Goal: Task Accomplishment & Management: Use online tool/utility

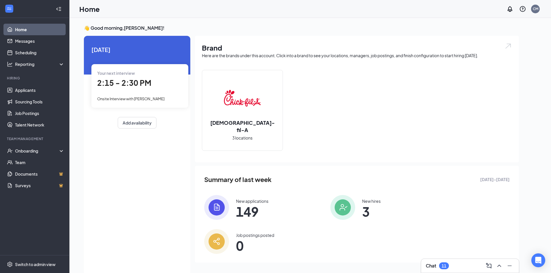
click at [128, 84] on span "2:15 - 2:30 PM" at bounding box center [124, 83] width 54 height 10
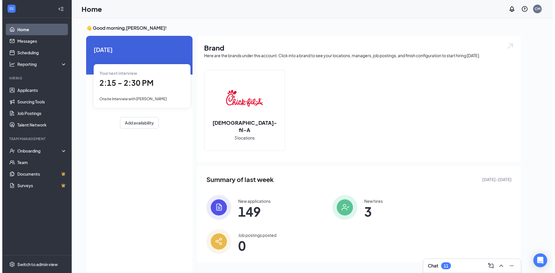
scroll to position [2, 0]
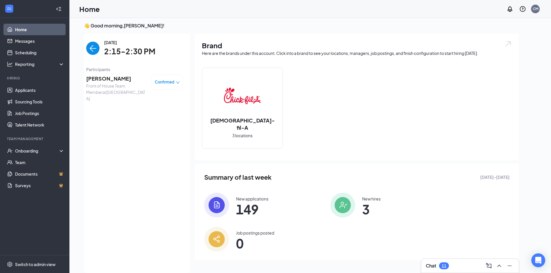
click at [103, 76] on span "[PERSON_NAME]" at bounding box center [116, 79] width 61 height 8
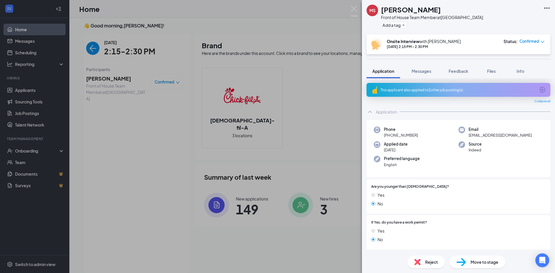
click at [544, 6] on icon "Ellipses" at bounding box center [547, 8] width 7 height 7
click at [509, 19] on link "View full application" at bounding box center [516, 22] width 62 height 6
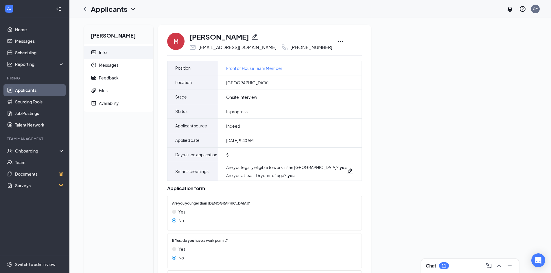
click at [337, 41] on icon "Ellipses" at bounding box center [340, 41] width 7 height 7
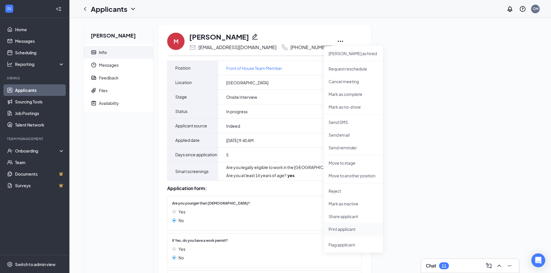
click at [351, 231] on p "Print applicant" at bounding box center [354, 230] width 50 height 6
